Goal: Information Seeking & Learning: Learn about a topic

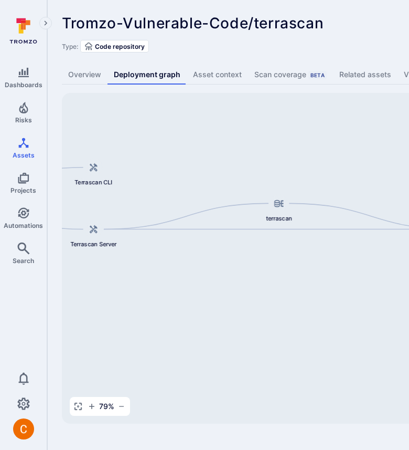
scroll to position [0, 209]
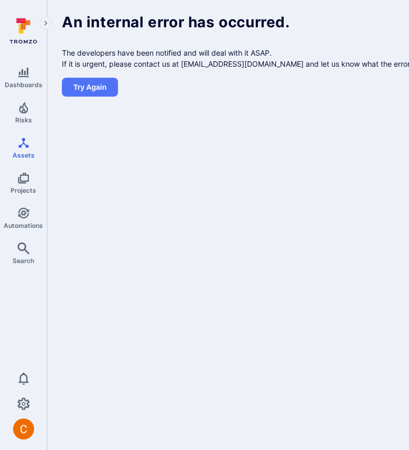
click at [335, 126] on body "Dashboards Risks Assets Projects Automations Search 0 Assets Assets Pull reques…" at bounding box center [204, 225] width 409 height 450
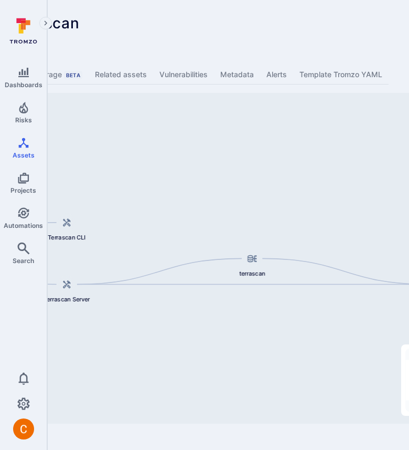
scroll to position [0, 346]
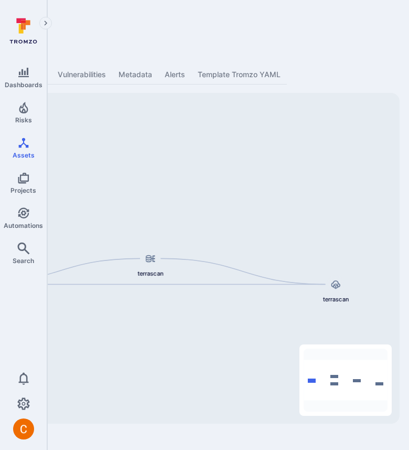
click at [314, 15] on div "Tromzo-Vulnerable-Code/terrascan ... Show more Type: Code repository" at bounding box center [55, 34] width 679 height 38
click at [295, 28] on div "Tromzo-Vulnerable-Code/terrascan ... Show more Type: Code repository" at bounding box center [55, 34] width 679 height 38
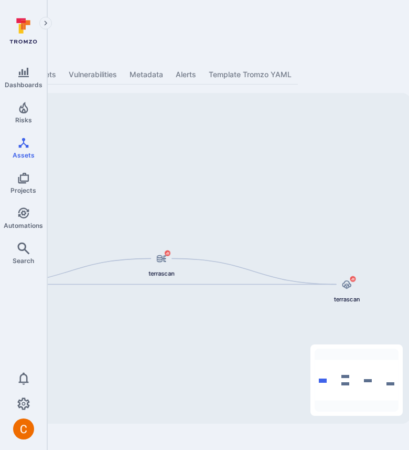
scroll to position [0, 346]
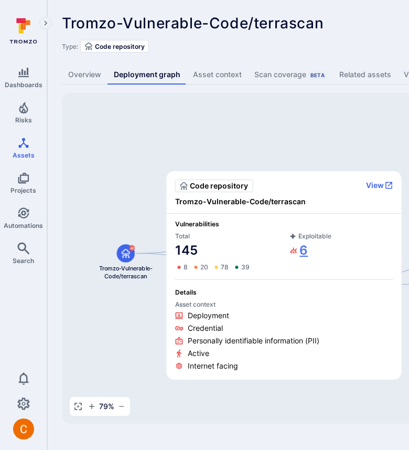
click at [300, 244] on link "6" at bounding box center [299, 250] width 19 height 17
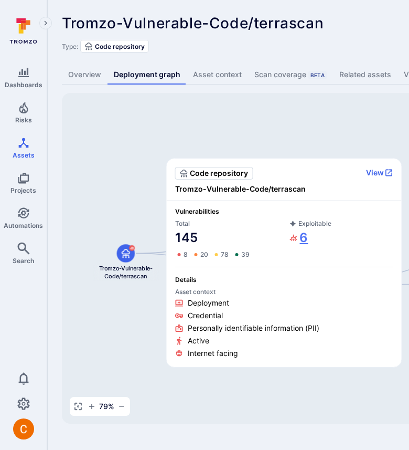
click at [304, 244] on link "6" at bounding box center [299, 237] width 19 height 17
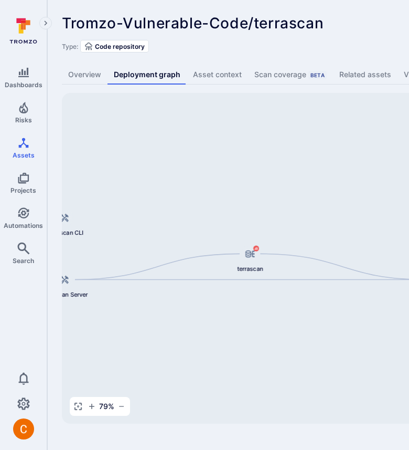
drag, startPoint x: 330, startPoint y: 159, endPoint x: 84, endPoint y: 155, distance: 246.6
click at [84, 155] on div "terrascan terrascan Terrascan CLI Tromzo-Vulnerable-Code/terrascan Terrascan Se…" at bounding box center [404, 258] width 684 height 330
drag, startPoint x: 299, startPoint y: 158, endPoint x: 276, endPoint y: 126, distance: 39.2
click at [276, 126] on div "terrascan terrascan Terrascan CLI Tromzo-Vulnerable-Code/terrascan Terrascan Se…" at bounding box center [404, 258] width 684 height 330
click at [226, 57] on div "Tromzo-Vulnerable-Code/terrascan ... Show more Type: Code repository Overview D…" at bounding box center [401, 219] width 708 height 438
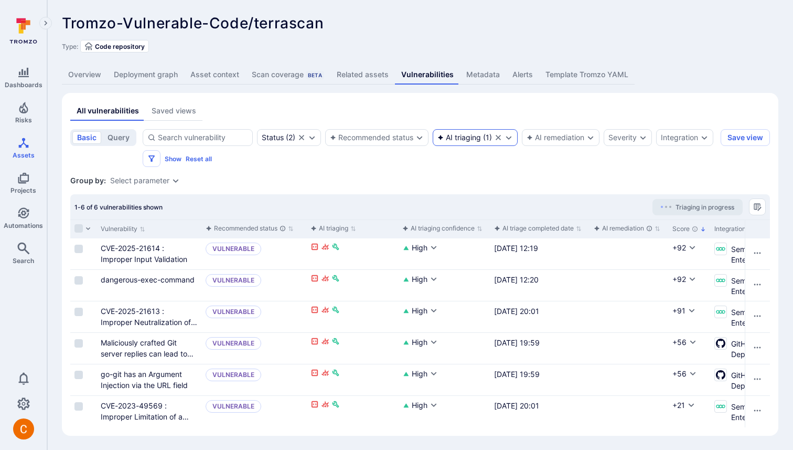
click at [475, 143] on div "AI triaging ( 1 )" at bounding box center [475, 137] width 85 height 17
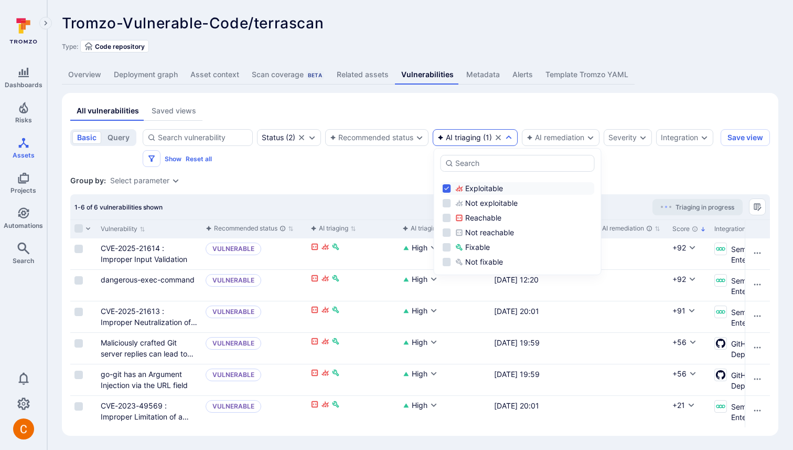
click at [446, 187] on li "Exploitable" at bounding box center [518, 188] width 154 height 13
click at [467, 105] on div "All vulnerabilities Saved views" at bounding box center [420, 110] width 700 height 19
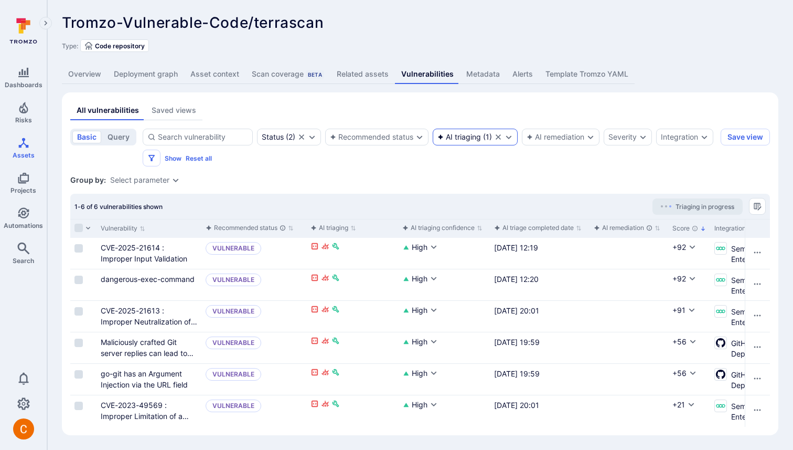
click at [477, 138] on div "AI triaging" at bounding box center [460, 137] width 44 height 8
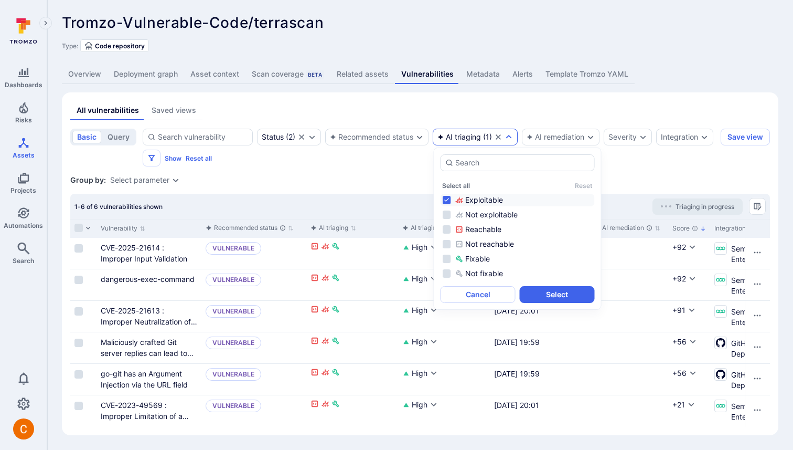
click at [481, 194] on li "Exploitable" at bounding box center [518, 200] width 154 height 13
click at [526, 291] on button "Select" at bounding box center [557, 294] width 75 height 17
